Goal: Transaction & Acquisition: Purchase product/service

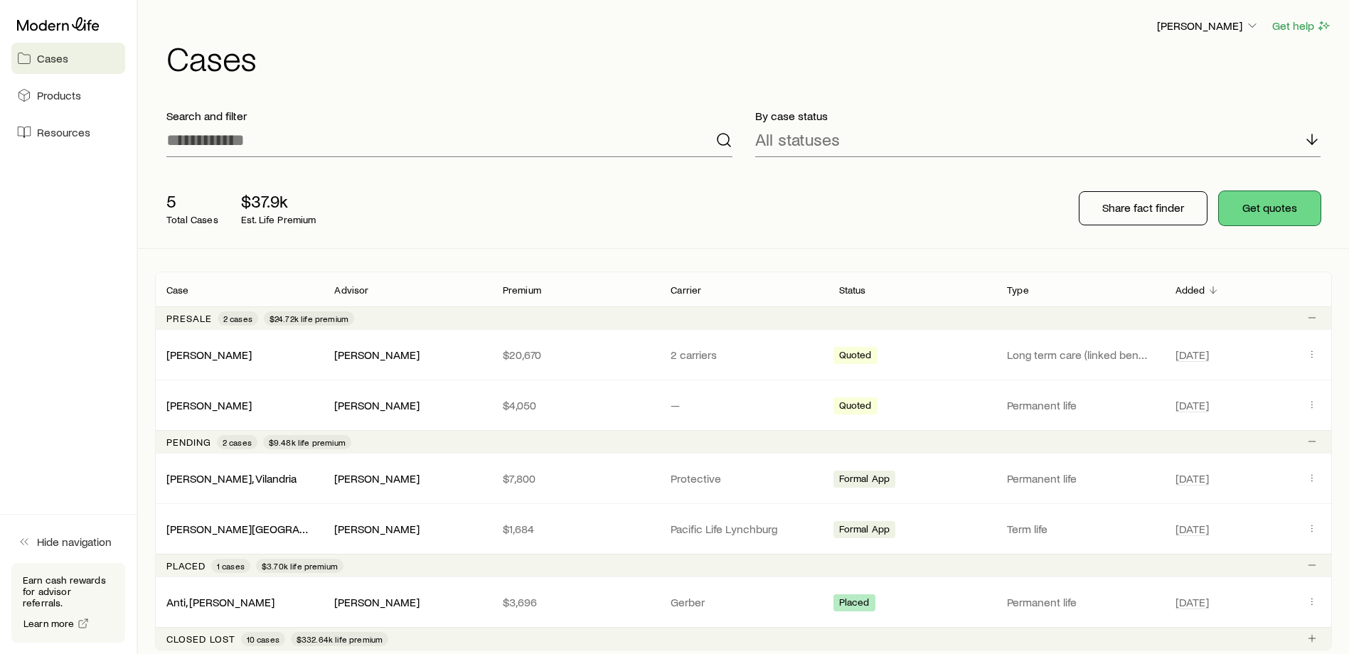
click at [1271, 202] on button "Get quotes" at bounding box center [1270, 208] width 102 height 34
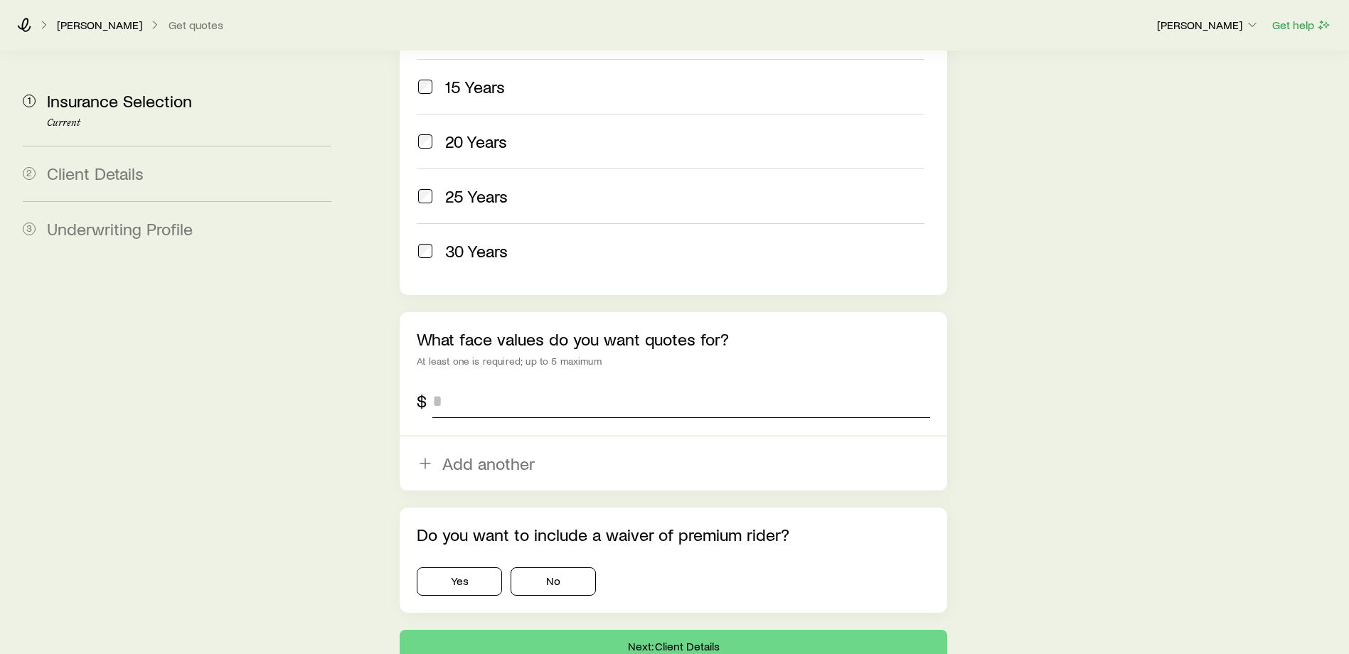
scroll to position [747, 0]
click at [509, 383] on input "tel" at bounding box center [682, 400] width 498 height 34
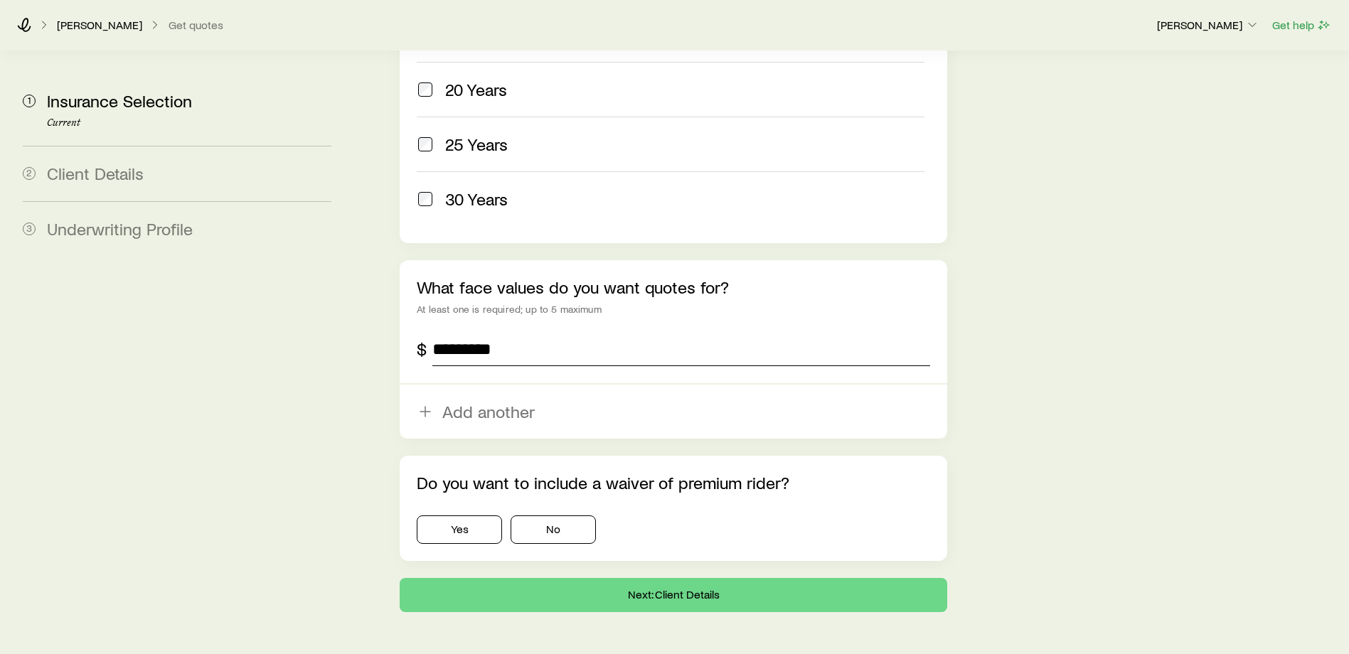
scroll to position [813, 0]
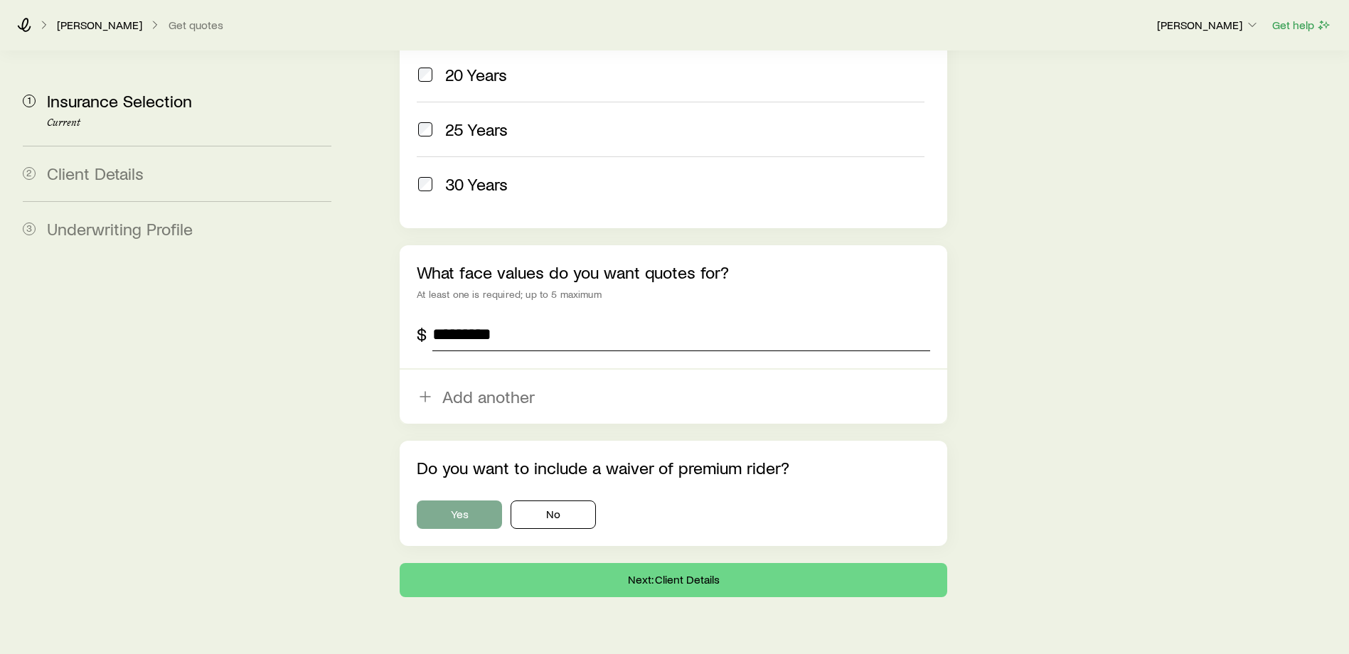
type input "*********"
click at [469, 501] on button "Yes" at bounding box center [459, 515] width 85 height 28
click at [703, 563] on button "Next: Client Details" at bounding box center [674, 580] width 548 height 34
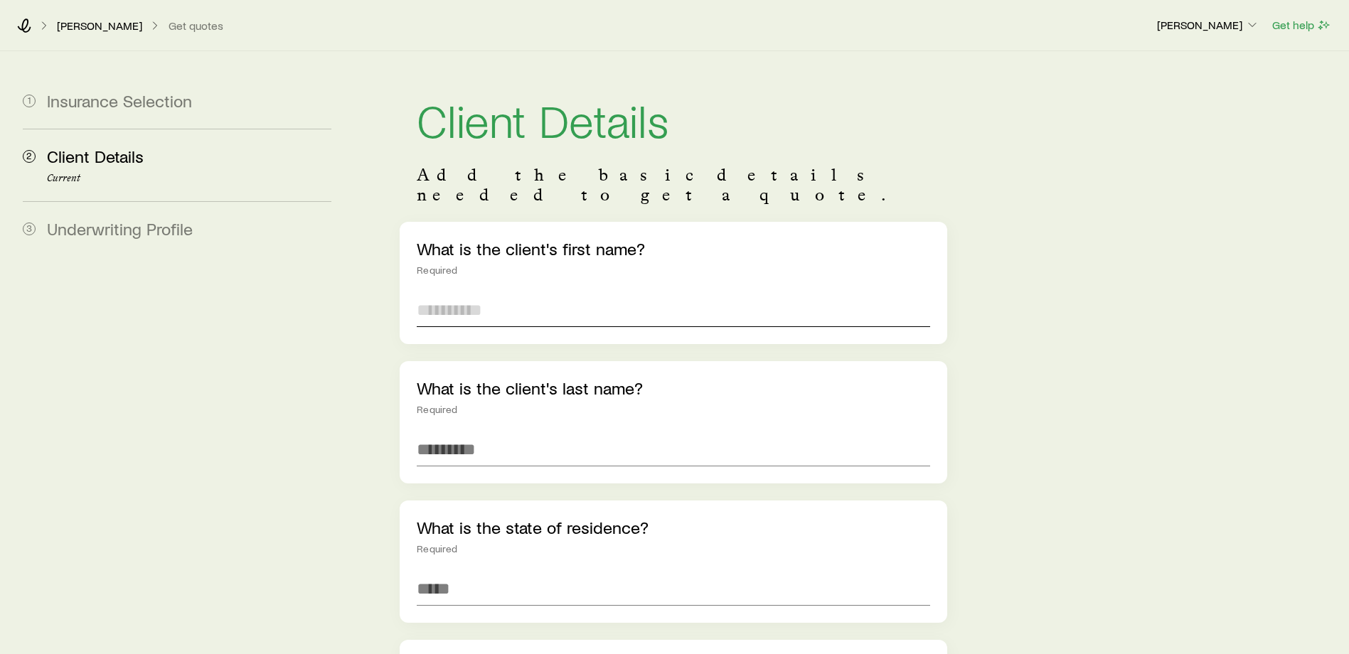
click at [493, 293] on input "text" at bounding box center [674, 310] width 514 height 34
type input "*****"
click at [455, 433] on input "text" at bounding box center [674, 450] width 514 height 34
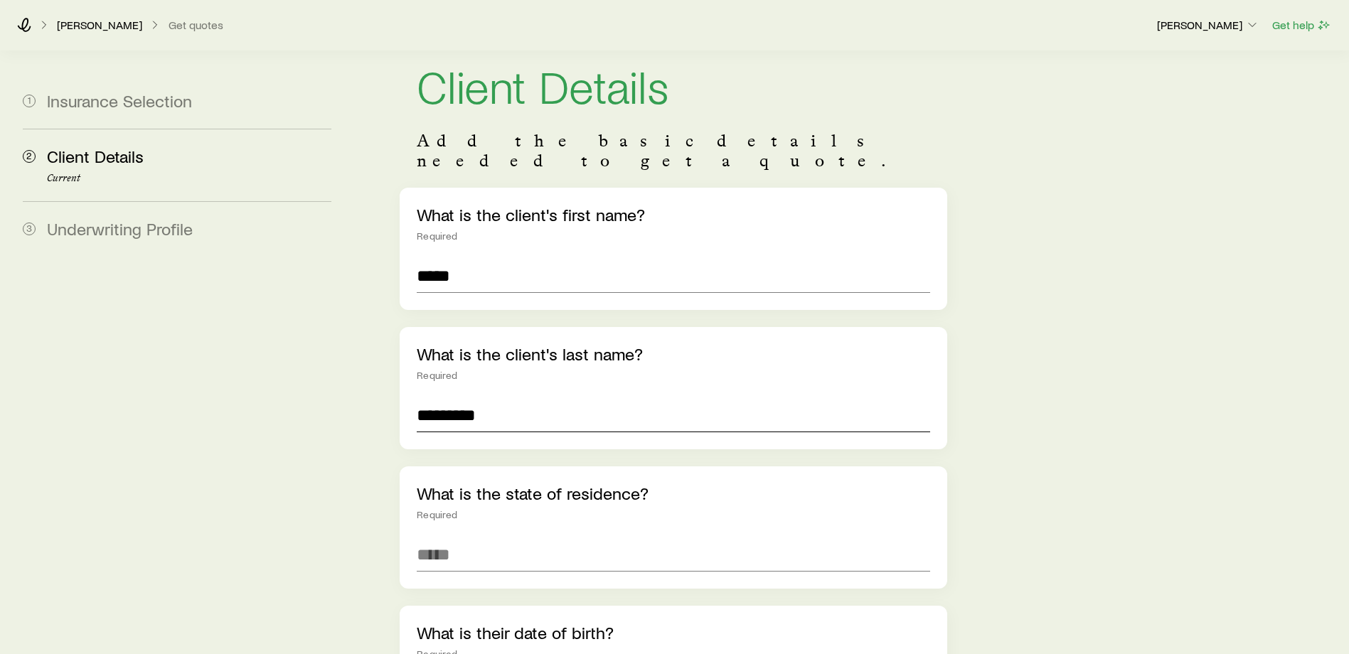
scroll to position [36, 0]
type input "*********"
click at [552, 536] on input at bounding box center [674, 553] width 514 height 34
type input "*"
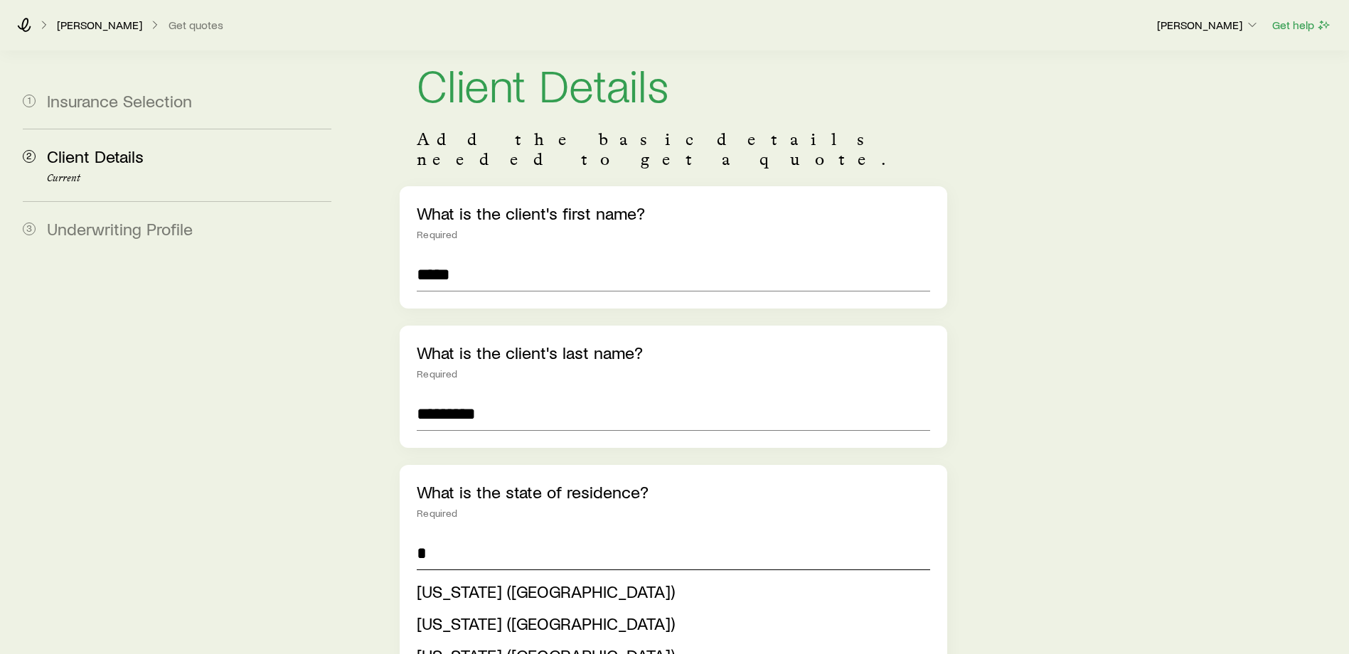
click at [552, 536] on input "*" at bounding box center [674, 553] width 514 height 34
click at [434, 645] on span "Virginia (VA)" at bounding box center [546, 655] width 258 height 21
type input "**********"
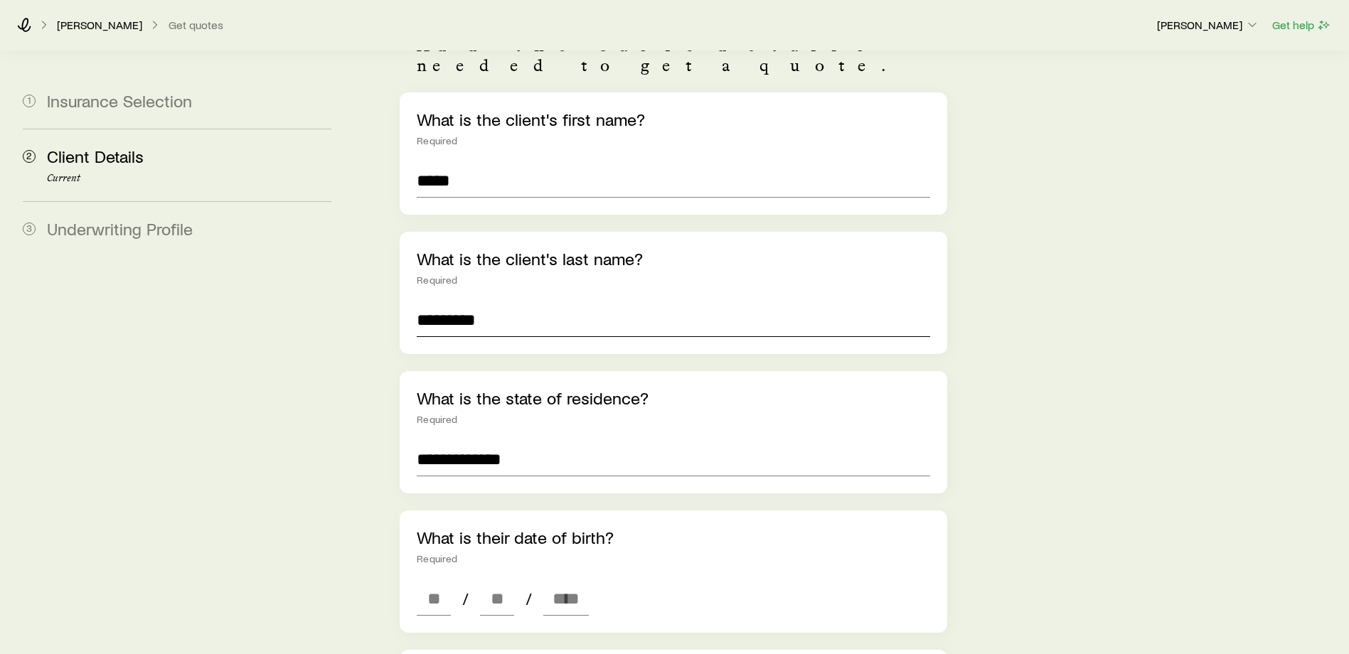
scroll to position [249, 0]
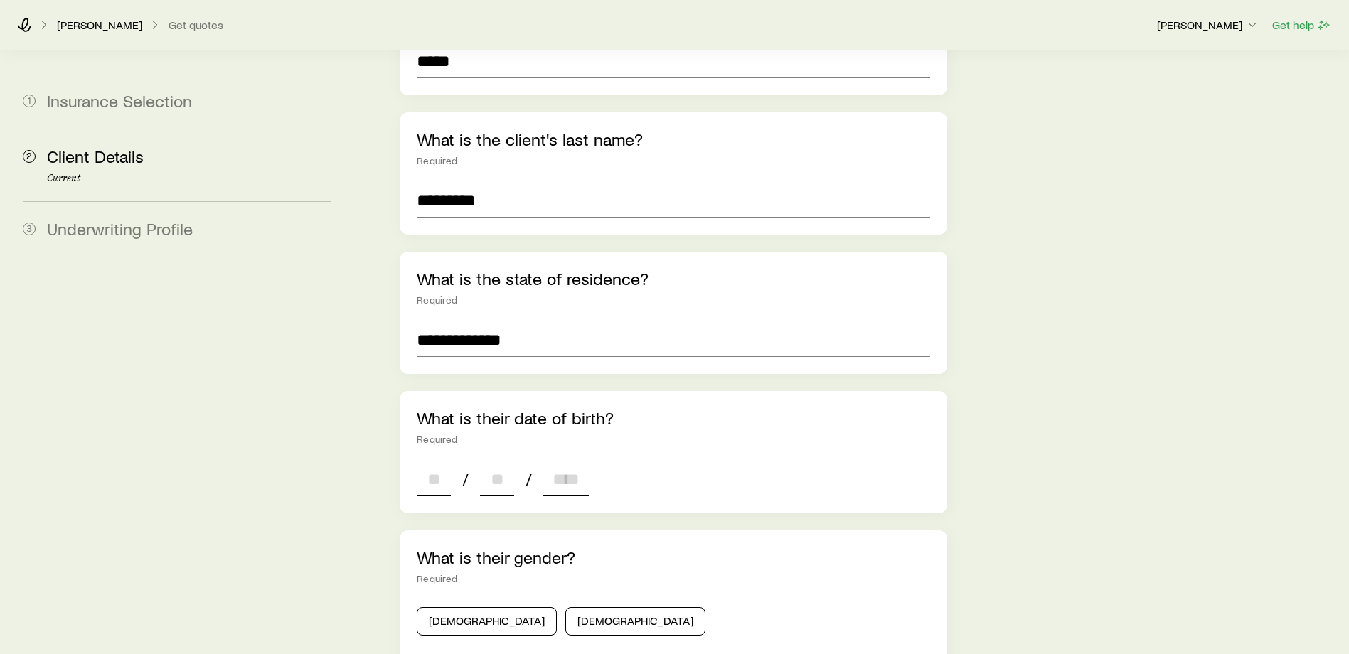
click at [437, 462] on input at bounding box center [434, 479] width 34 height 34
type input "**"
type input "****"
type input "*"
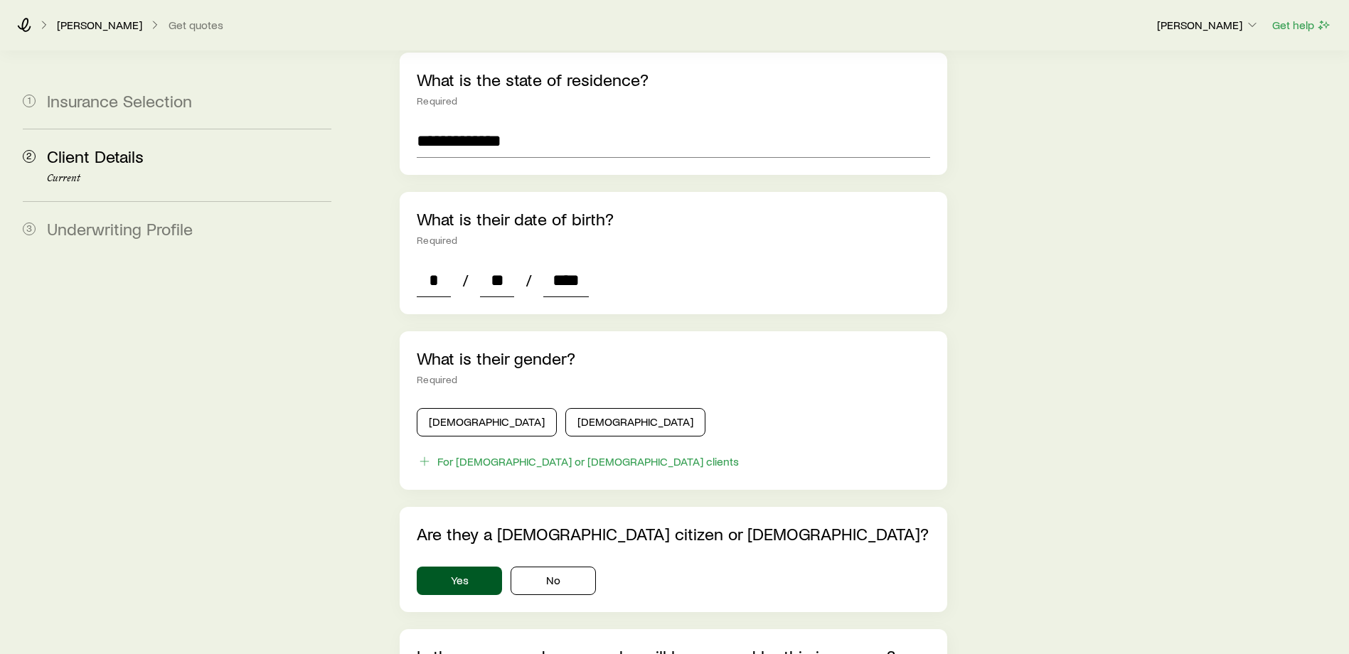
scroll to position [450, 0]
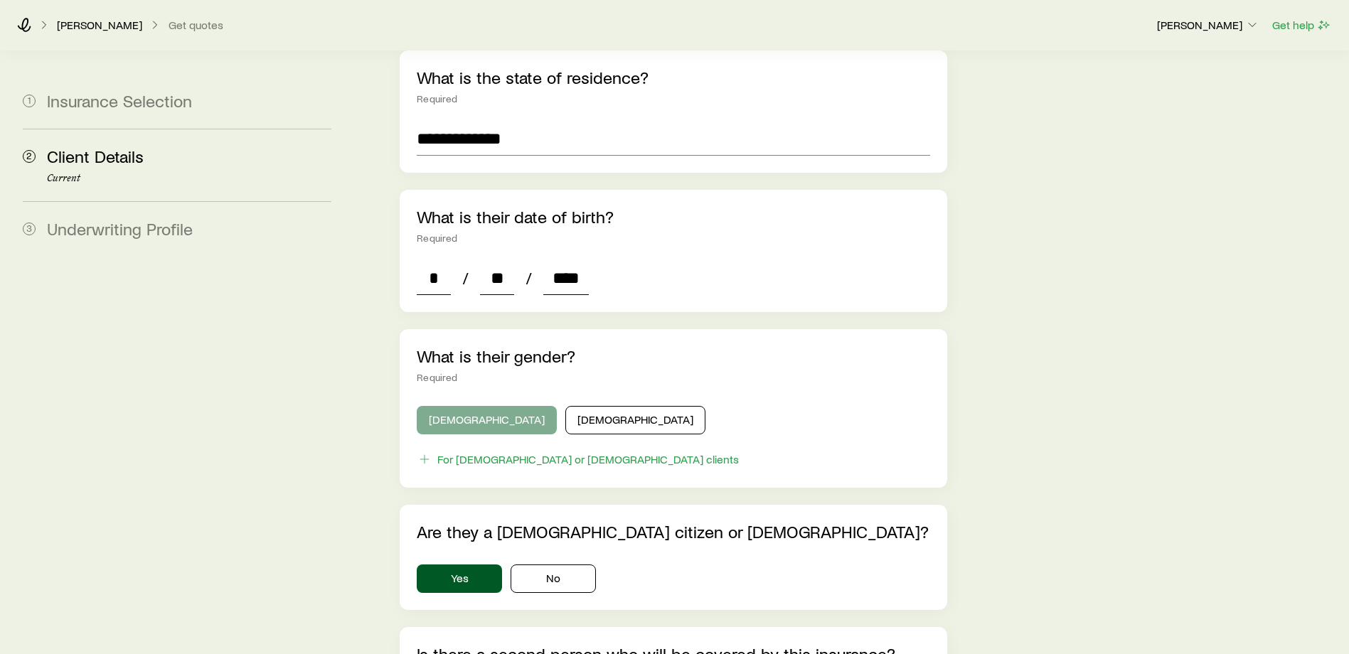
type input "****"
click at [448, 406] on button "Male" at bounding box center [487, 420] width 140 height 28
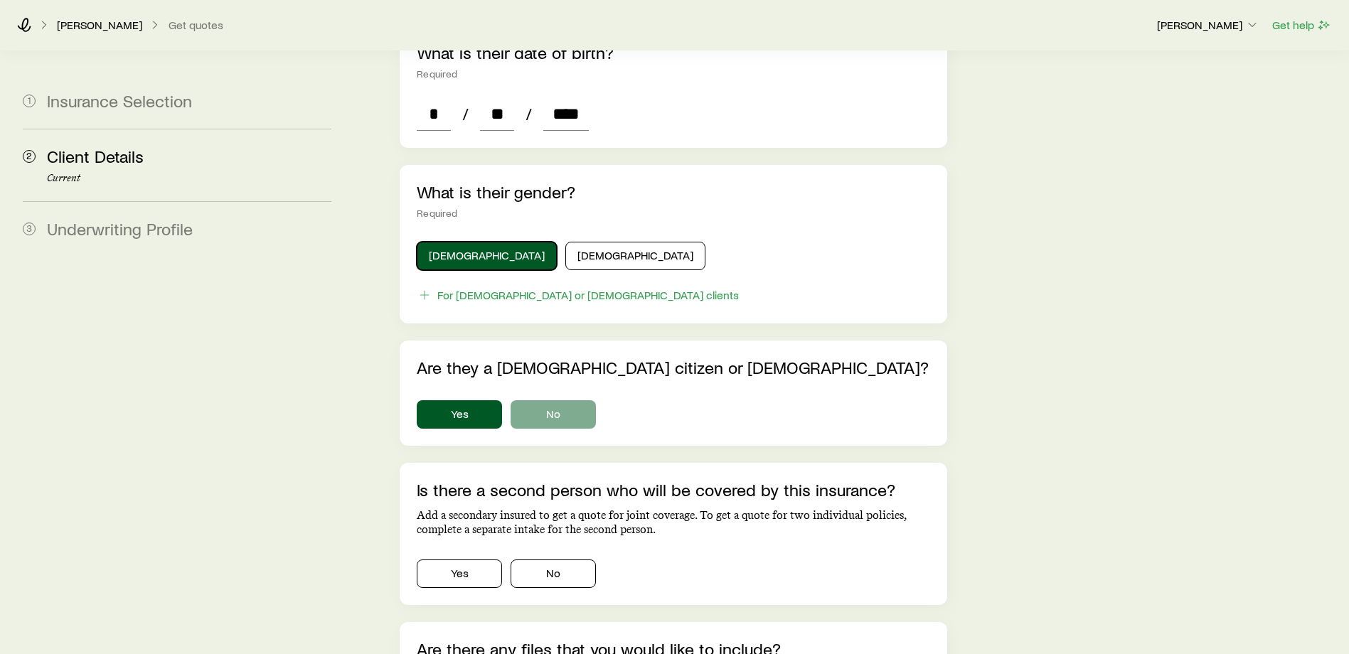
scroll to position [640, 0]
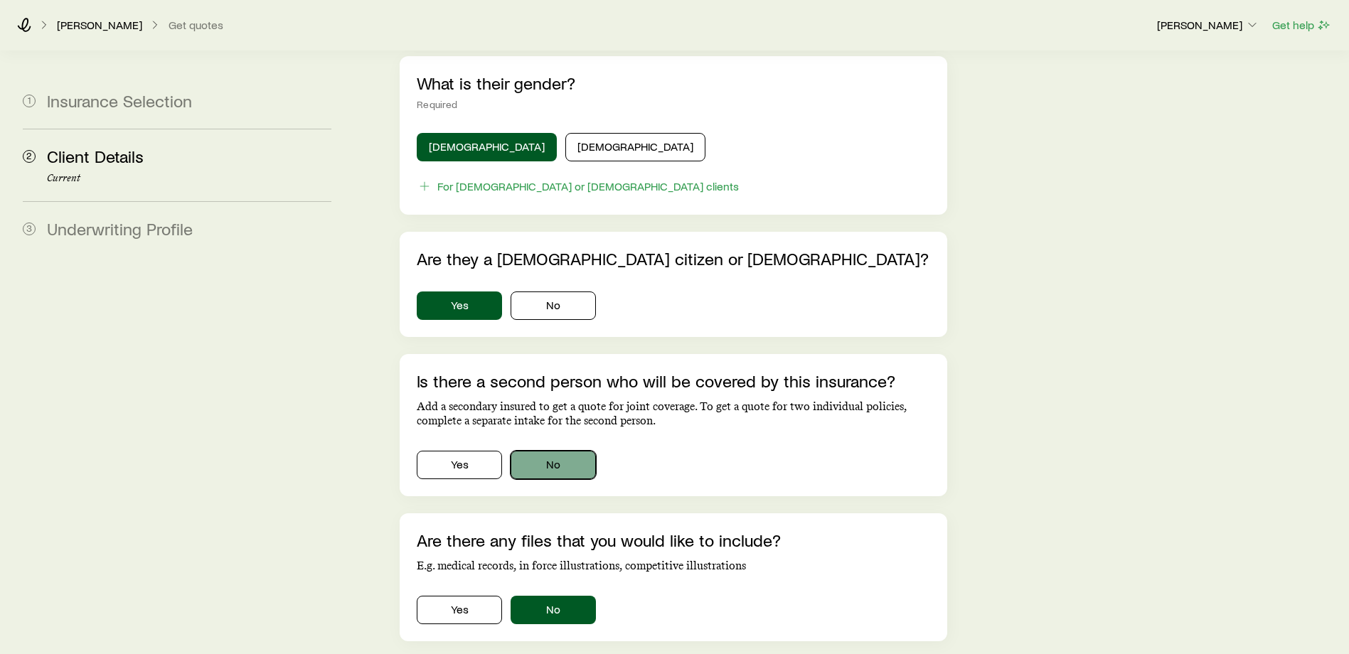
click at [570, 455] on button "No" at bounding box center [553, 465] width 85 height 28
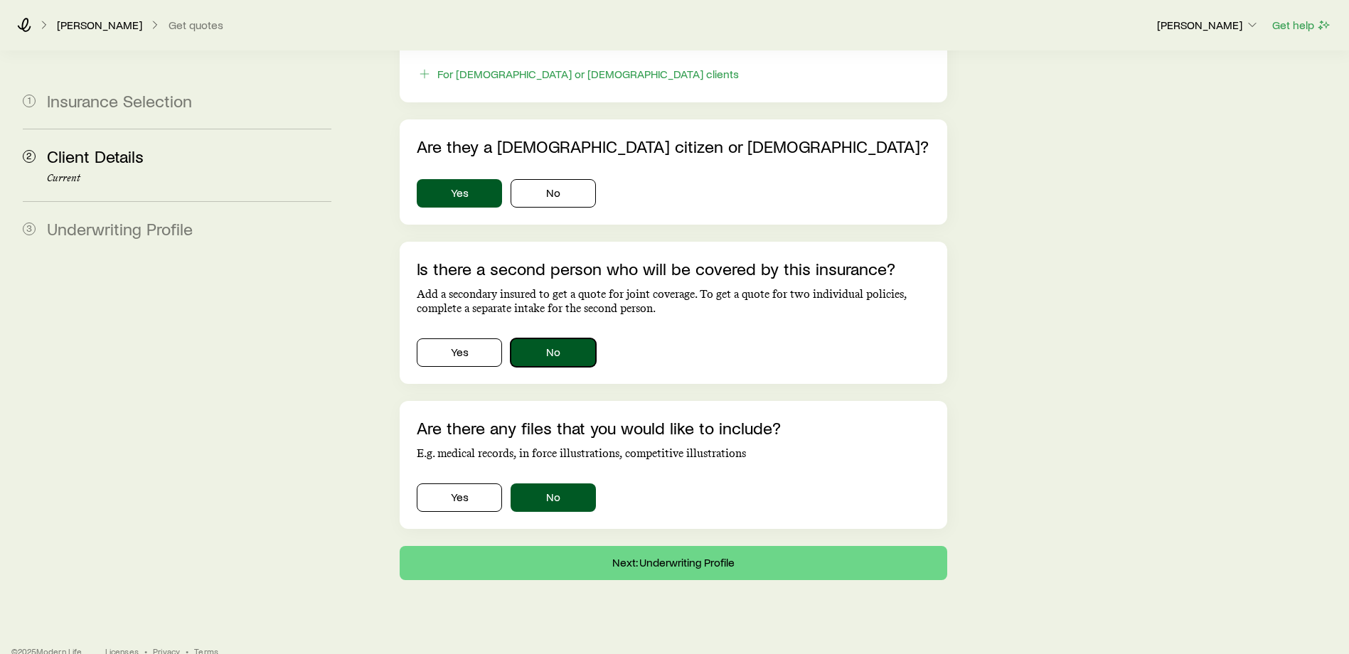
scroll to position [839, 0]
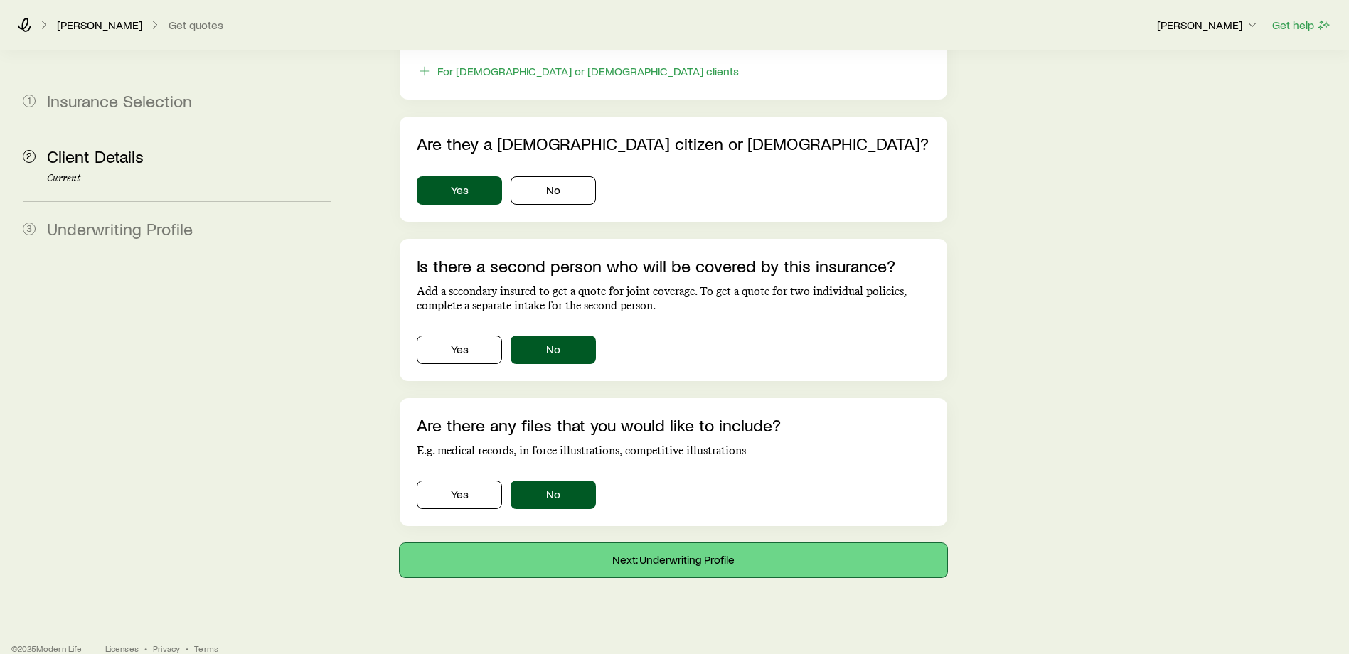
click at [647, 546] on button "Next: Underwriting Profile" at bounding box center [674, 560] width 548 height 34
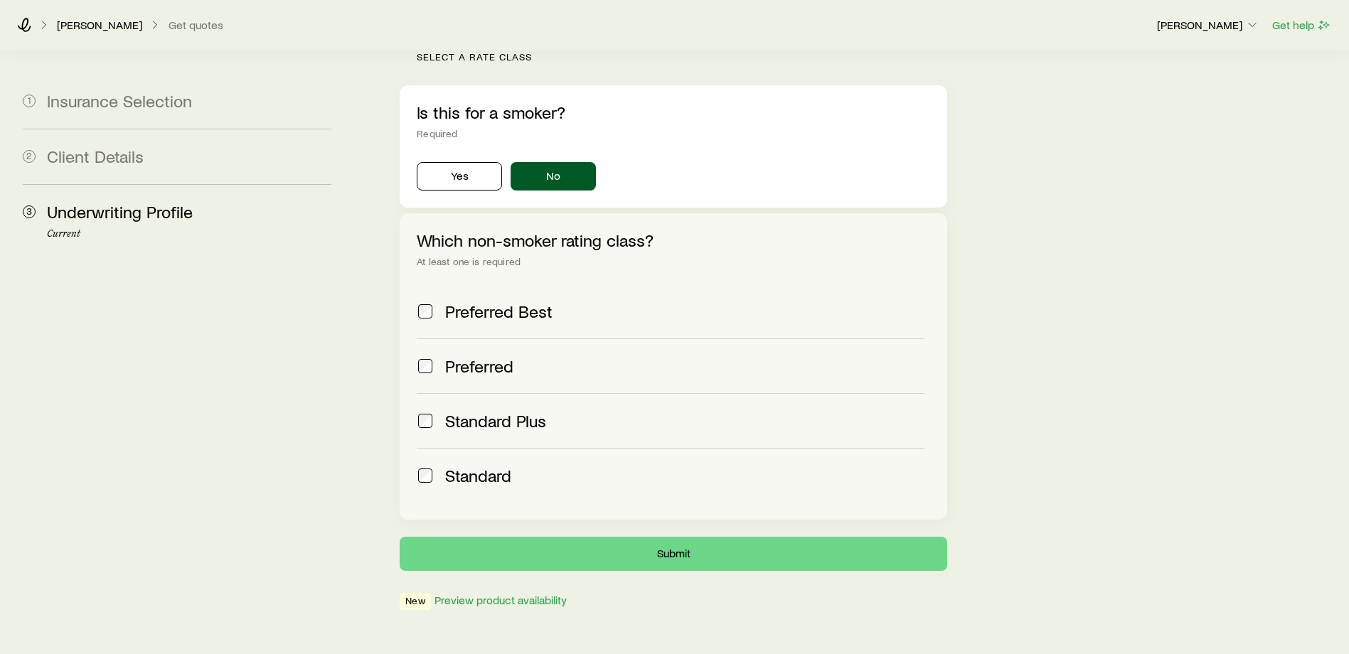
scroll to position [450, 0]
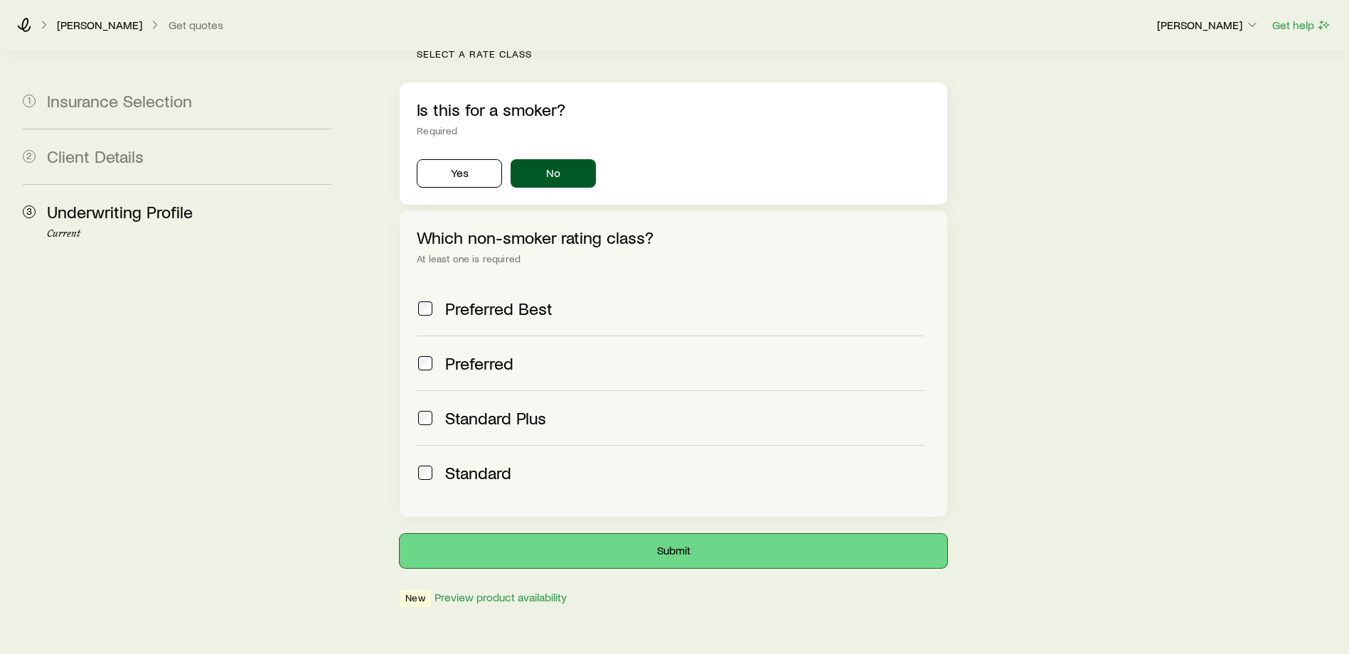
click at [610, 534] on button "Submit" at bounding box center [674, 551] width 548 height 34
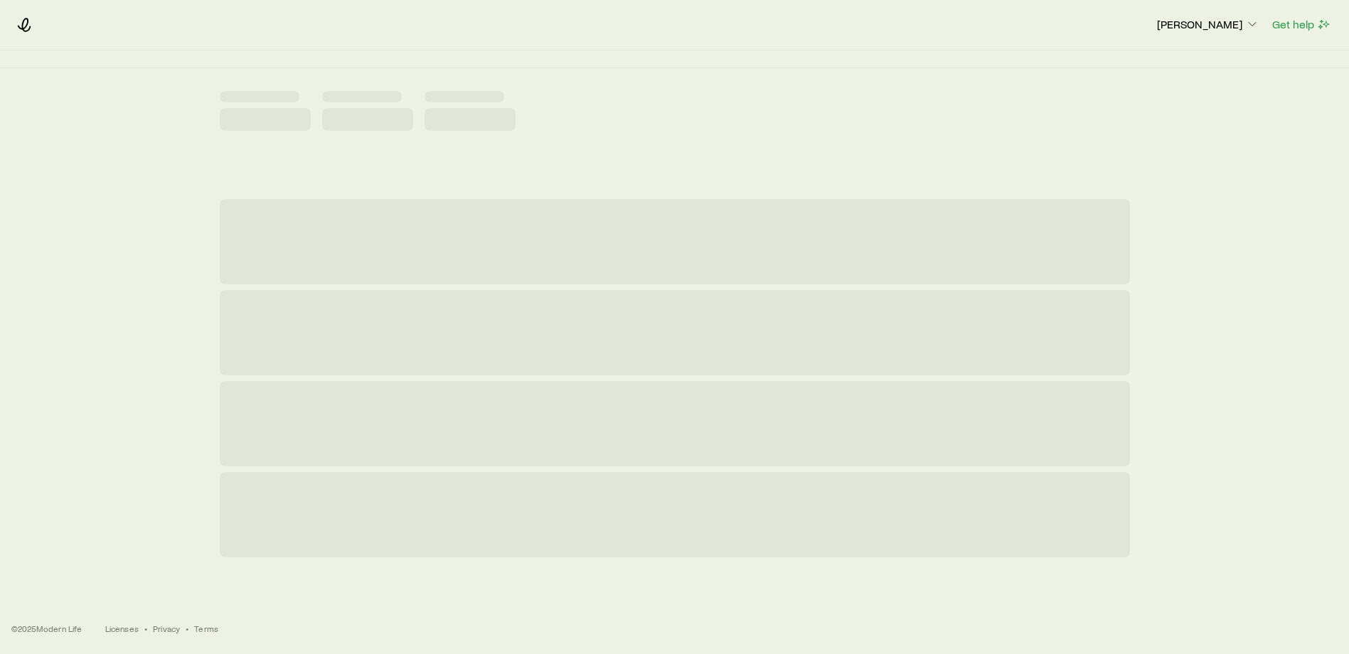
scroll to position [0, 0]
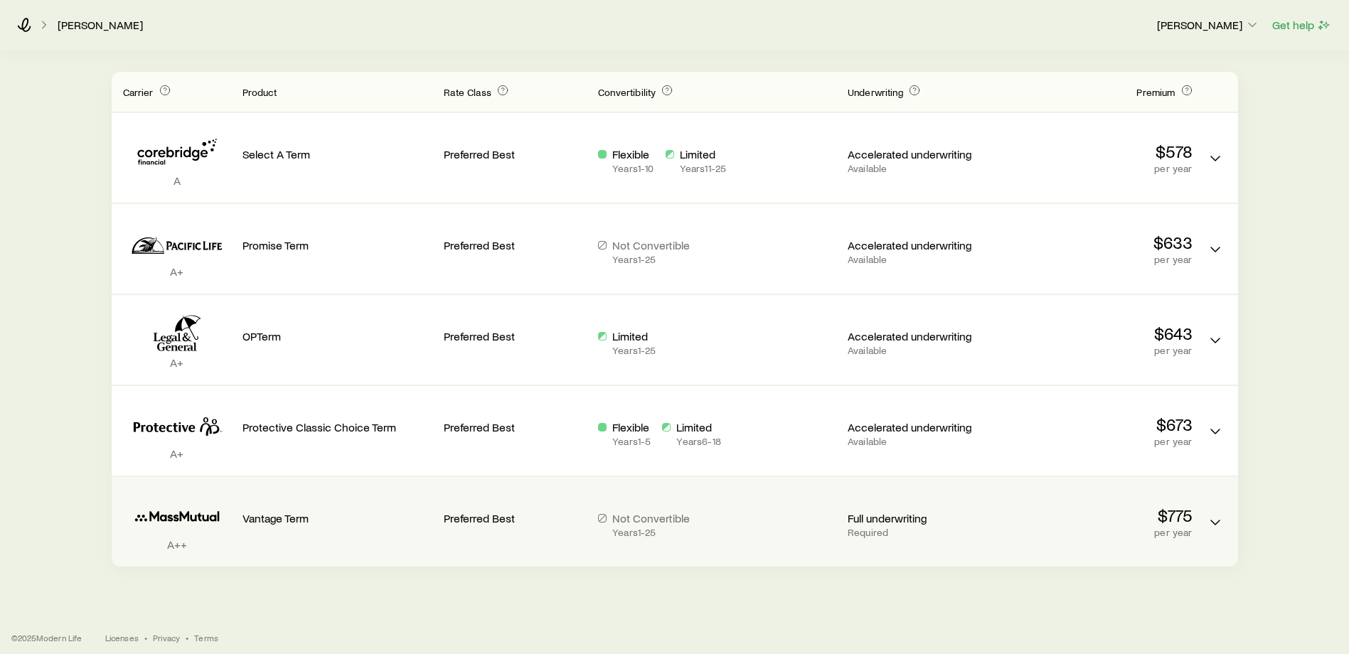
scroll to position [186, 0]
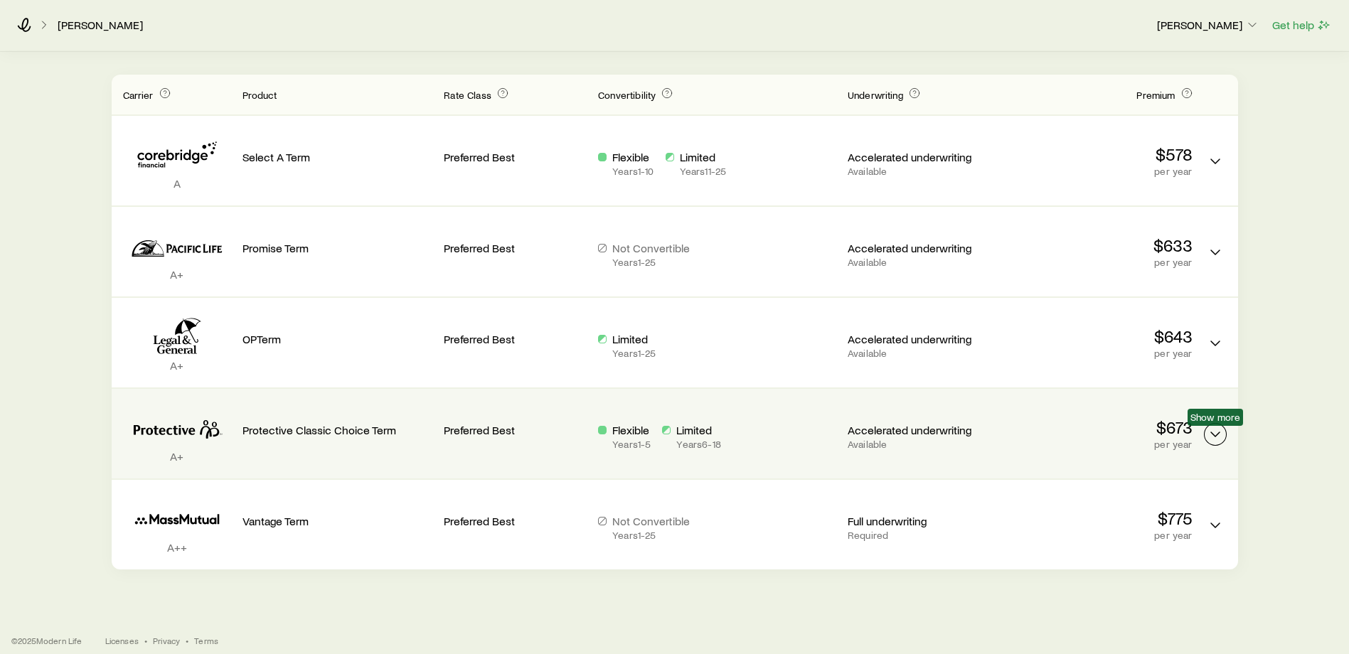
click at [1219, 432] on icon "Term quotes" at bounding box center [1215, 434] width 17 height 17
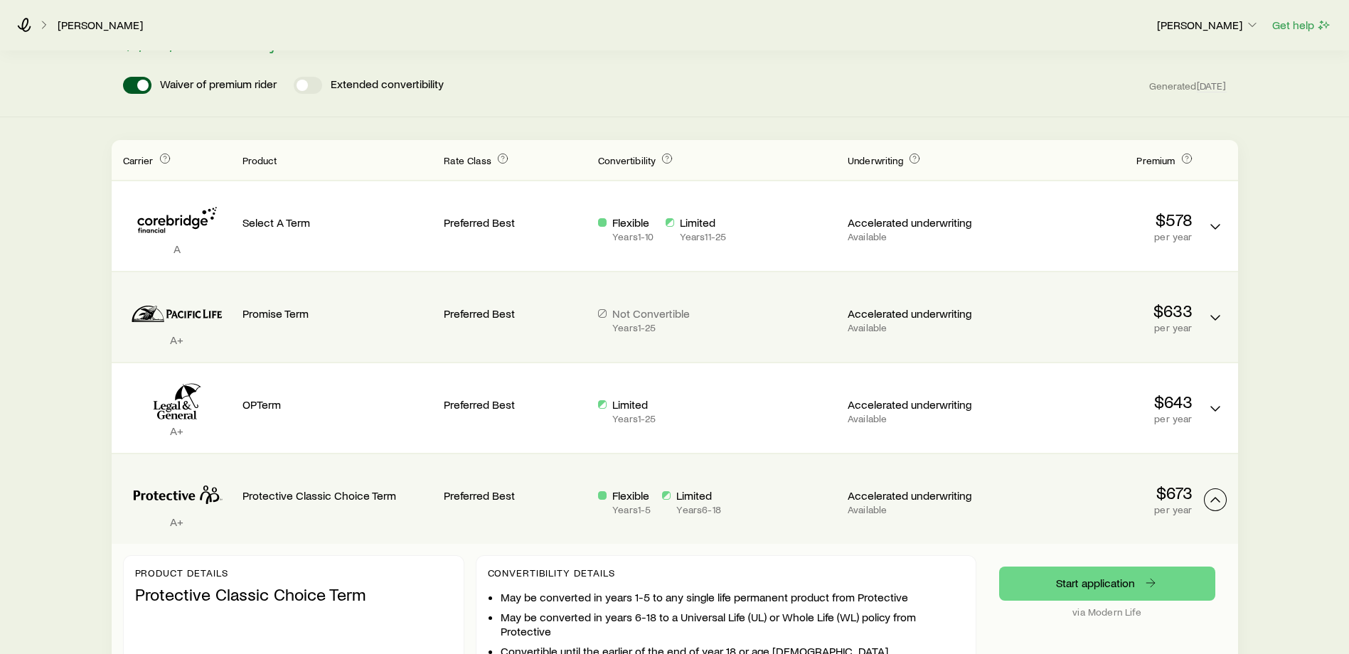
scroll to position [71, 0]
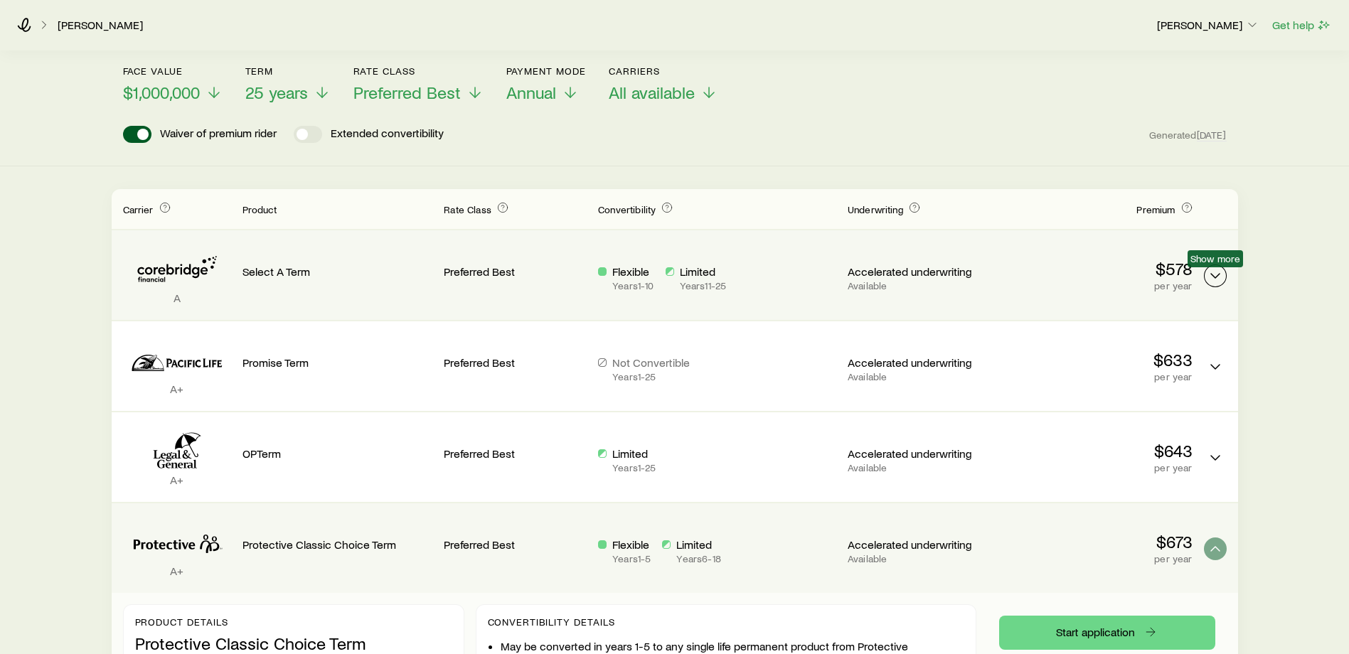
click at [1220, 277] on icon "Term quotes" at bounding box center [1215, 275] width 17 height 17
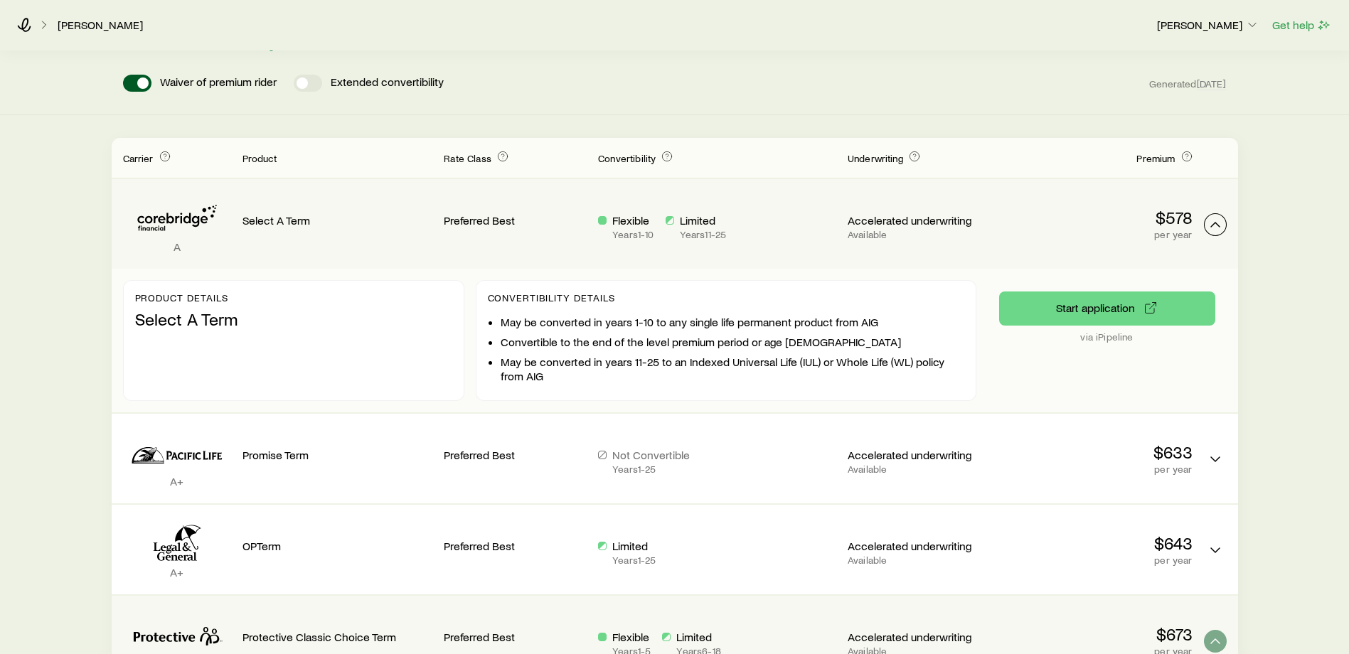
scroll to position [272, 0]
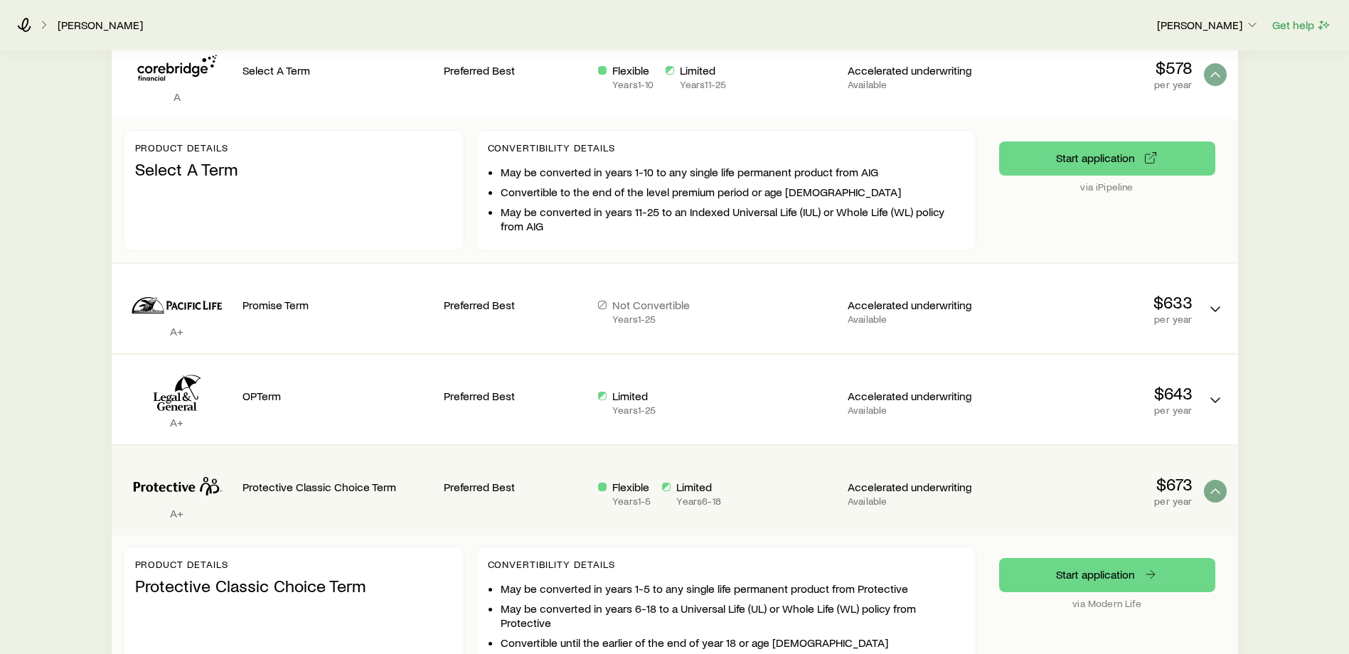
click at [1305, 169] on div "Term life Get more quotes Face value $1,000,000 Term 25 years Rate Class Prefer…" at bounding box center [674, 275] width 1349 height 992
click at [1221, 78] on icon "Term quotes" at bounding box center [1215, 74] width 17 height 17
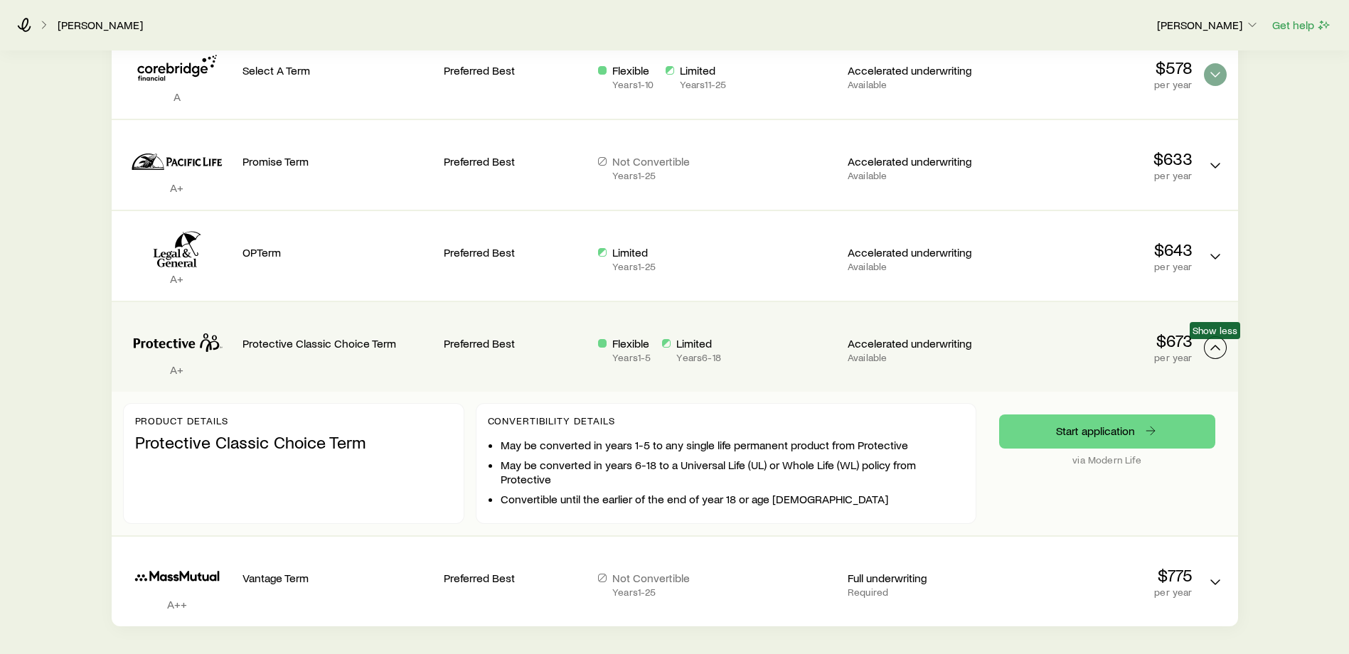
click at [1218, 357] on button "Term quotes" at bounding box center [1215, 347] width 23 height 23
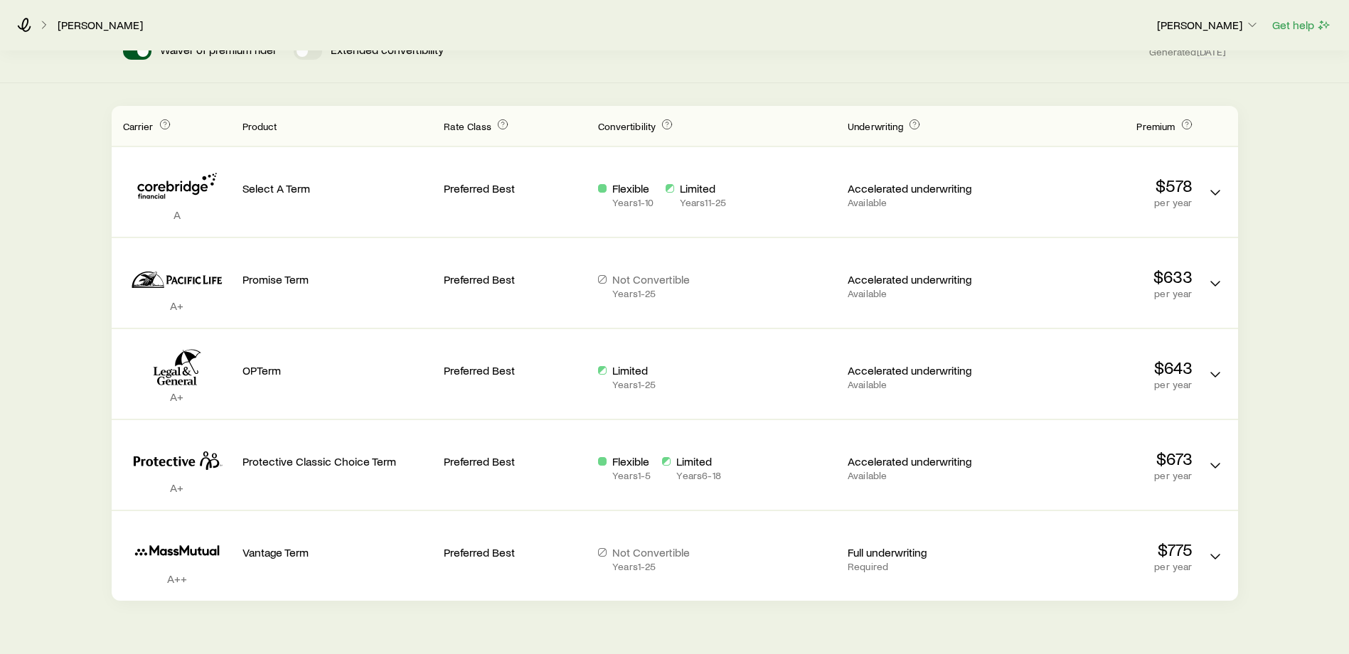
scroll to position [166, 0]
